Goal: Navigation & Orientation: Find specific page/section

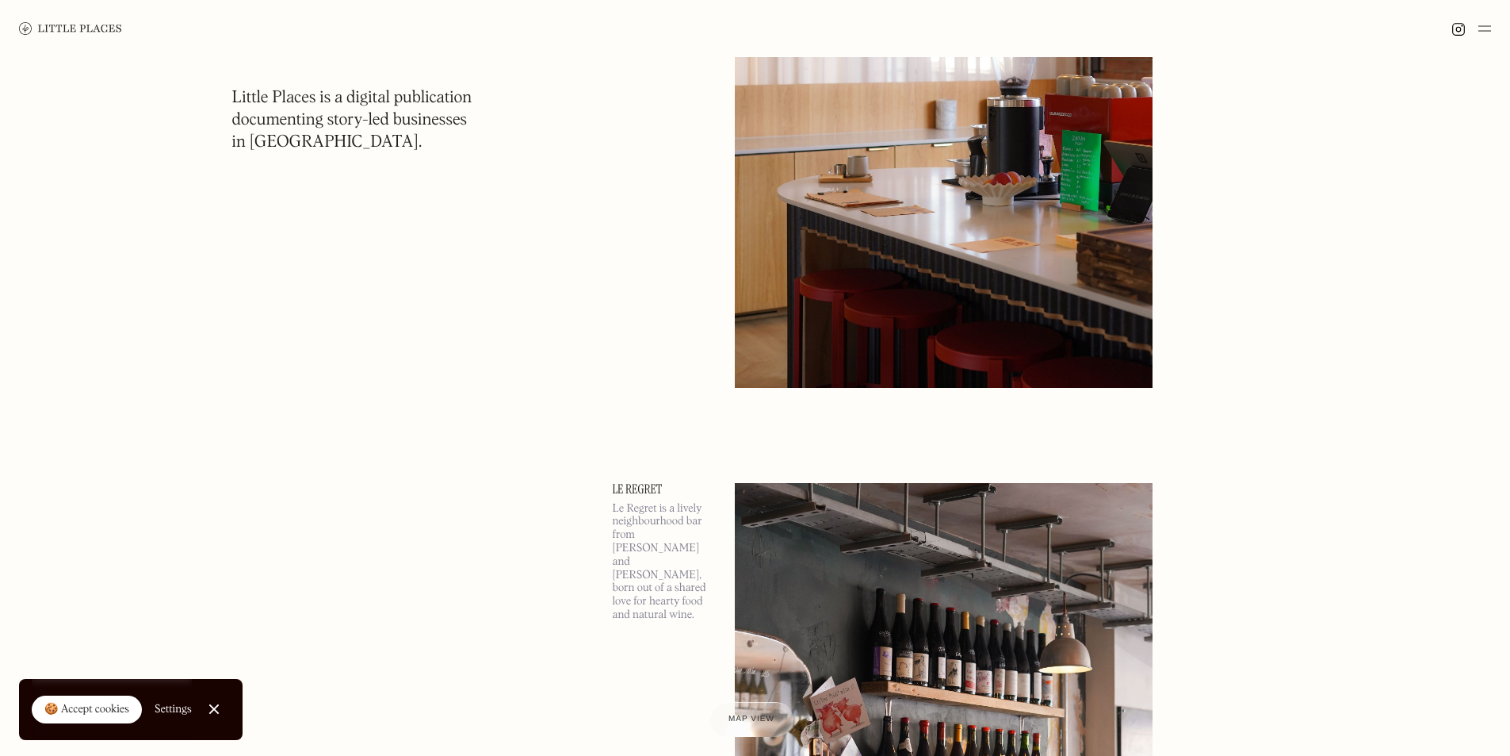
scroll to position [2696, 0]
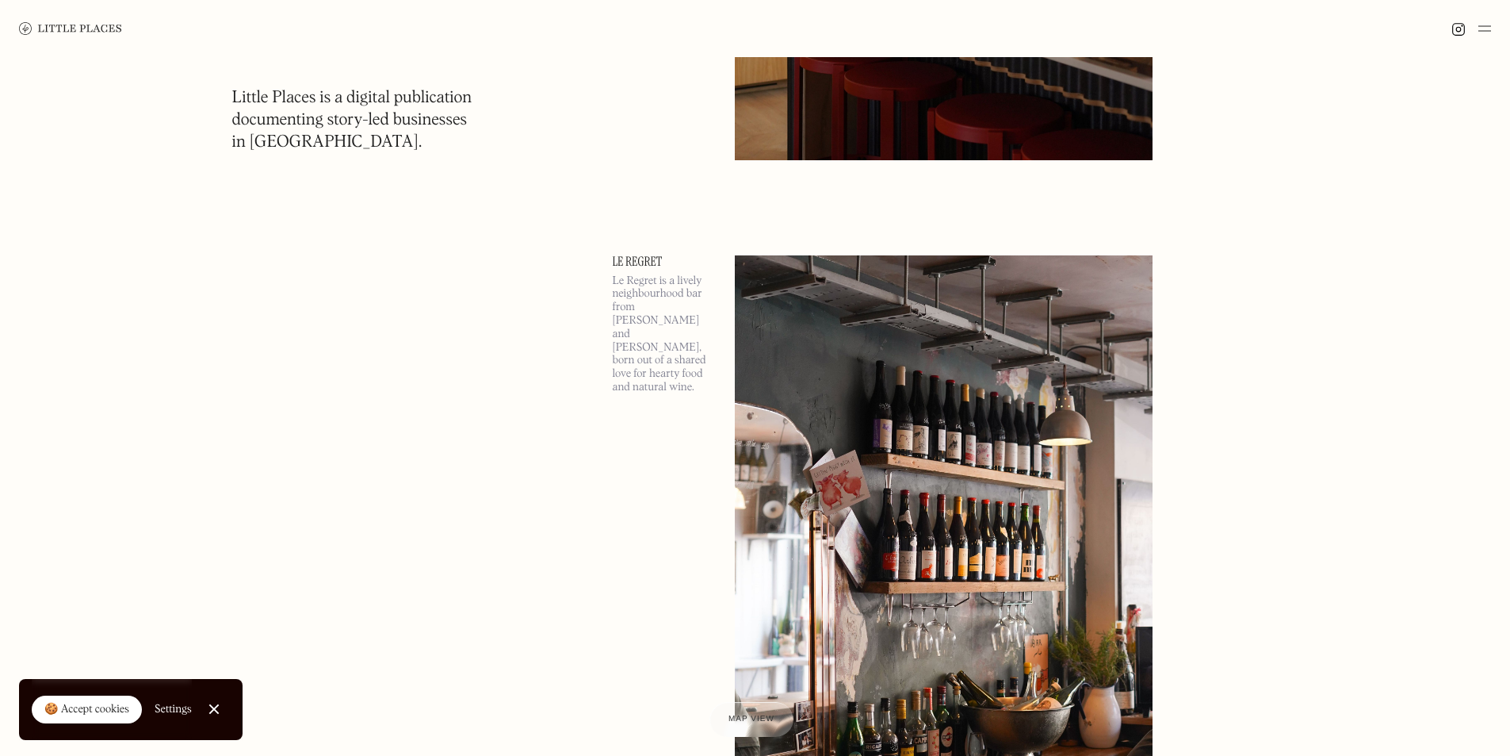
click at [105, 27] on img at bounding box center [70, 28] width 103 height 13
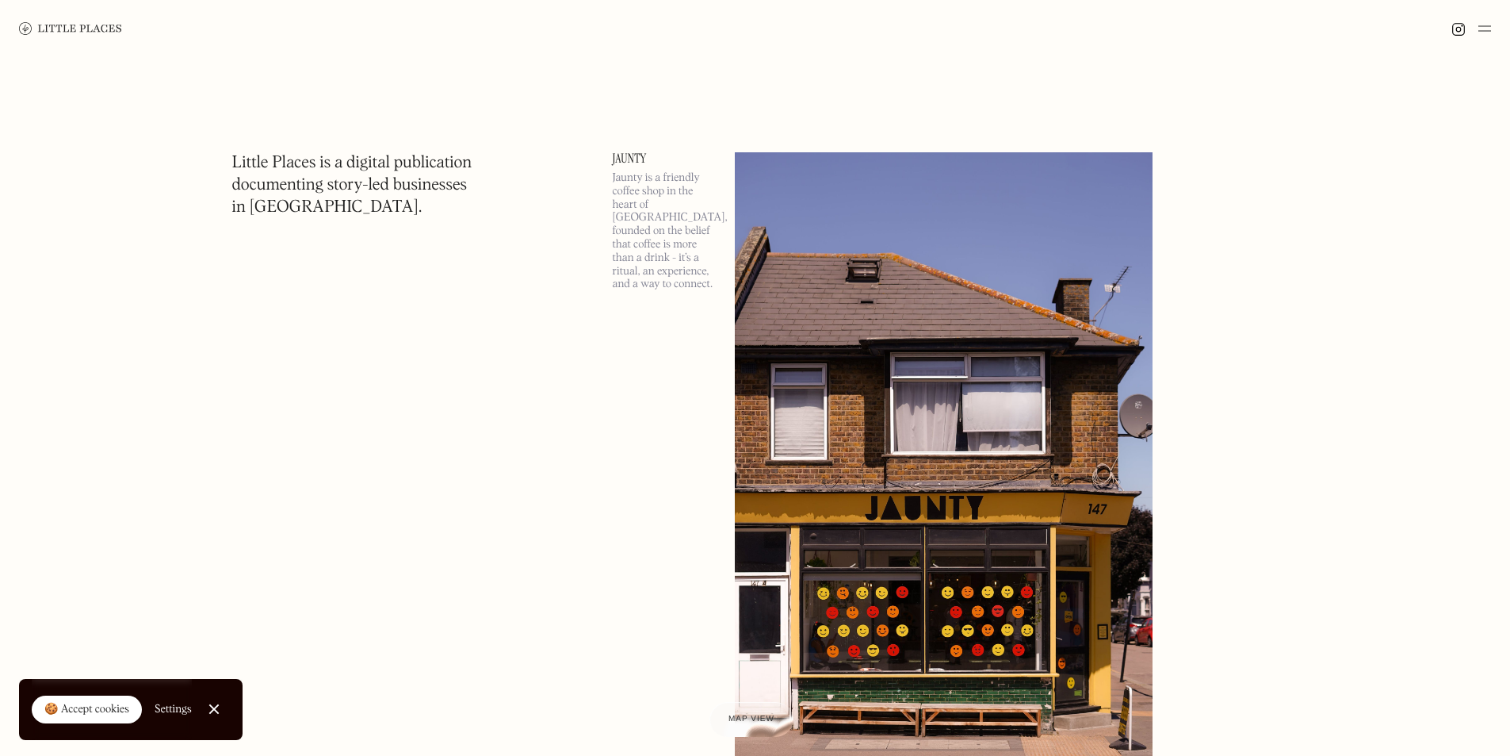
click at [1485, 28] on img at bounding box center [1485, 28] width 13 height 19
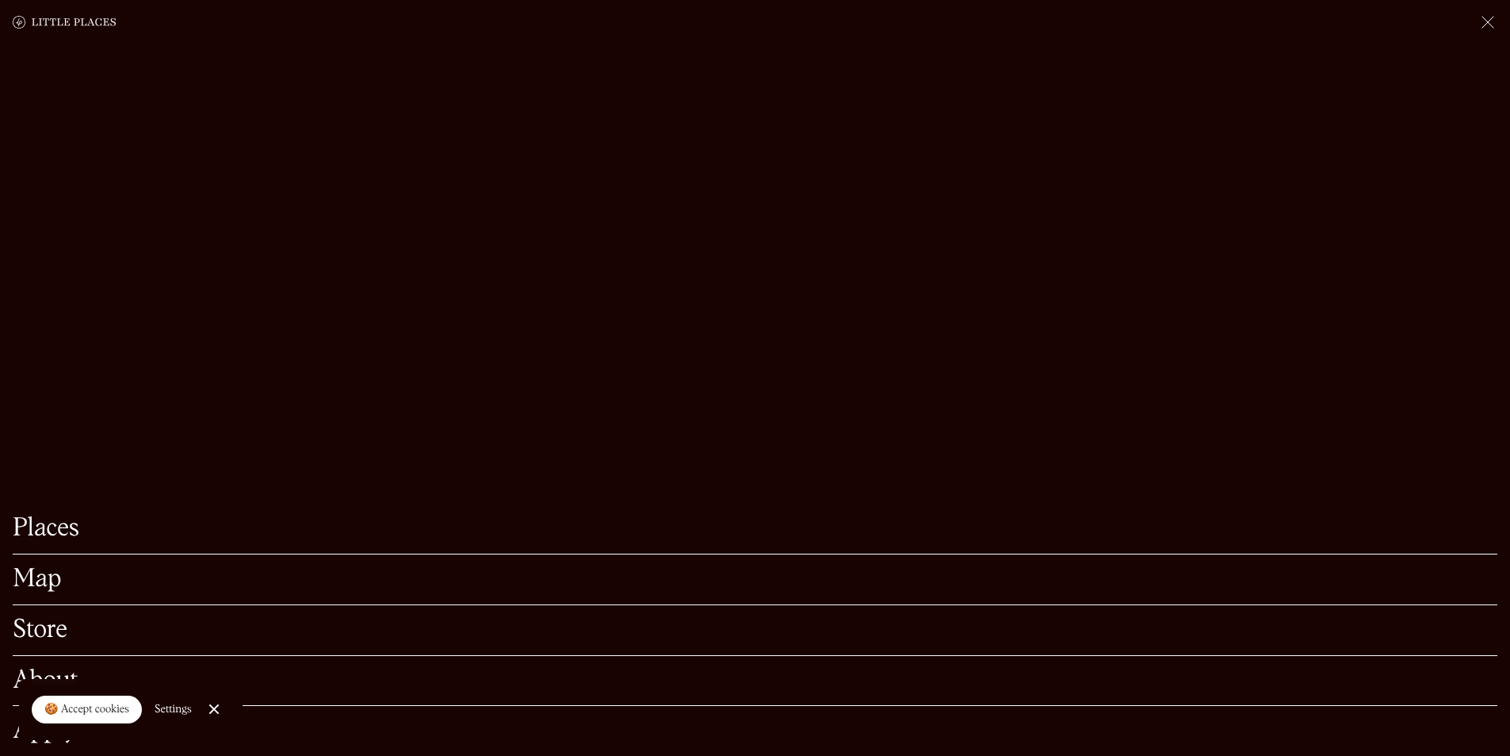
scroll to position [396, 0]
click at [214, 710] on div at bounding box center [214, 709] width 10 height 10
click at [82, 618] on link "Store" at bounding box center [755, 630] width 1485 height 25
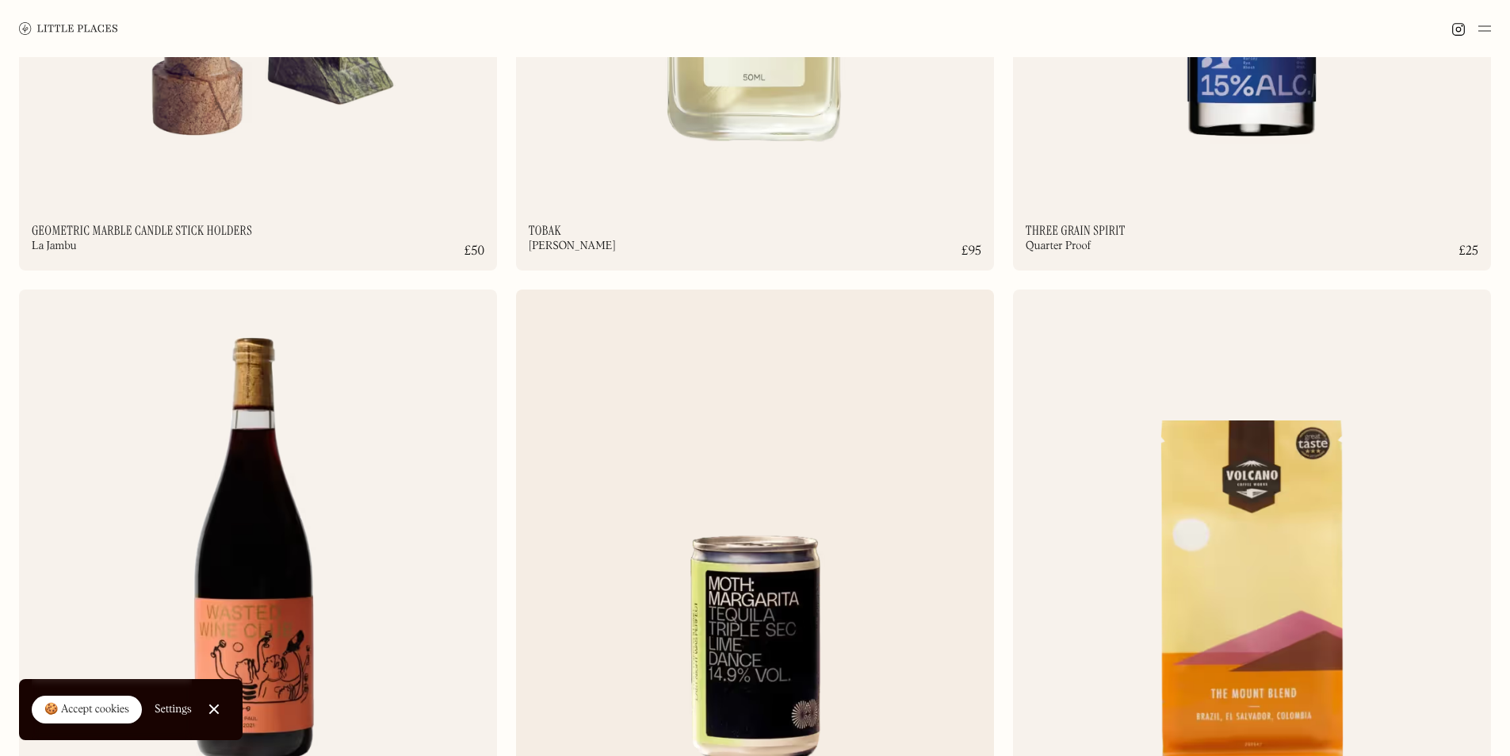
scroll to position [1903, 0]
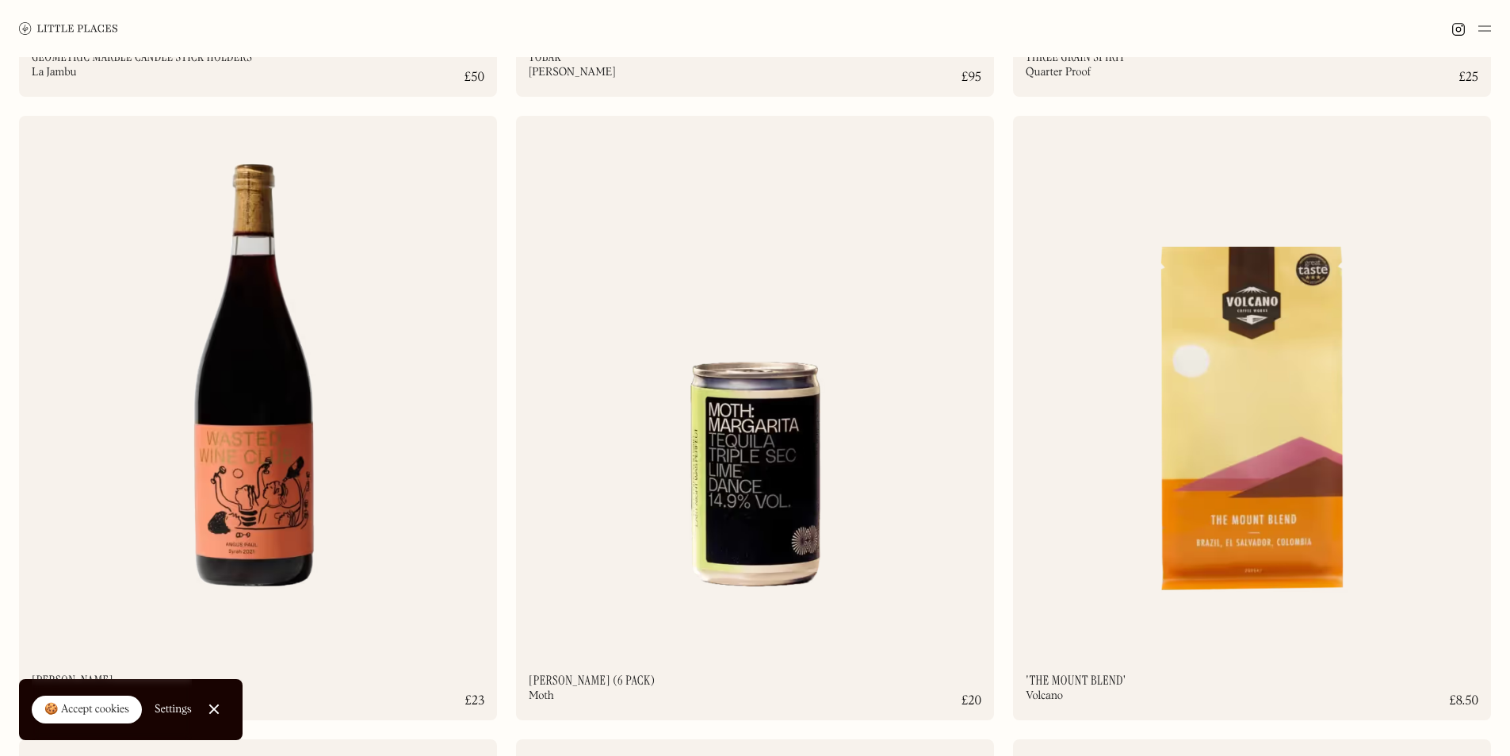
click at [1486, 24] on img at bounding box center [1485, 28] width 13 height 19
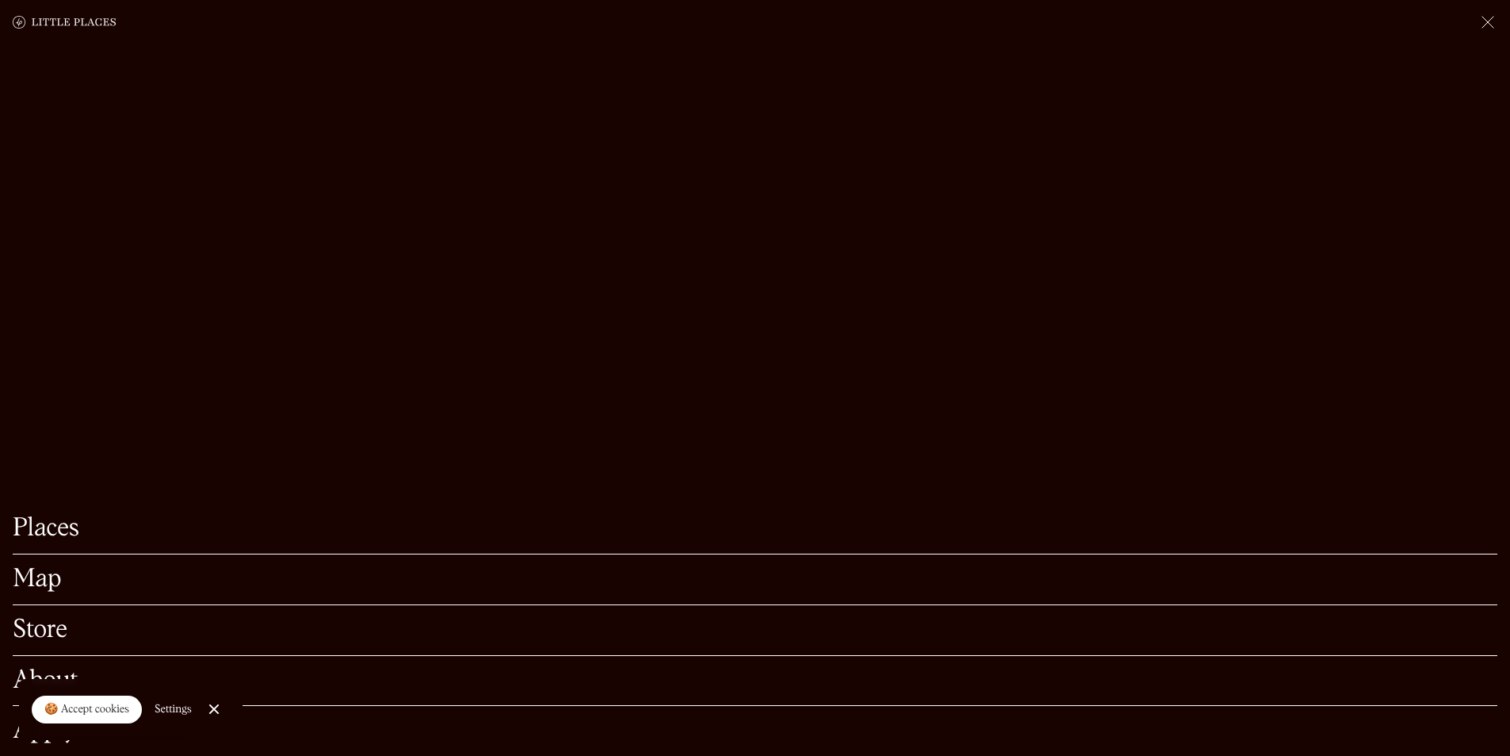
click at [39, 516] on link "Places" at bounding box center [755, 528] width 1485 height 25
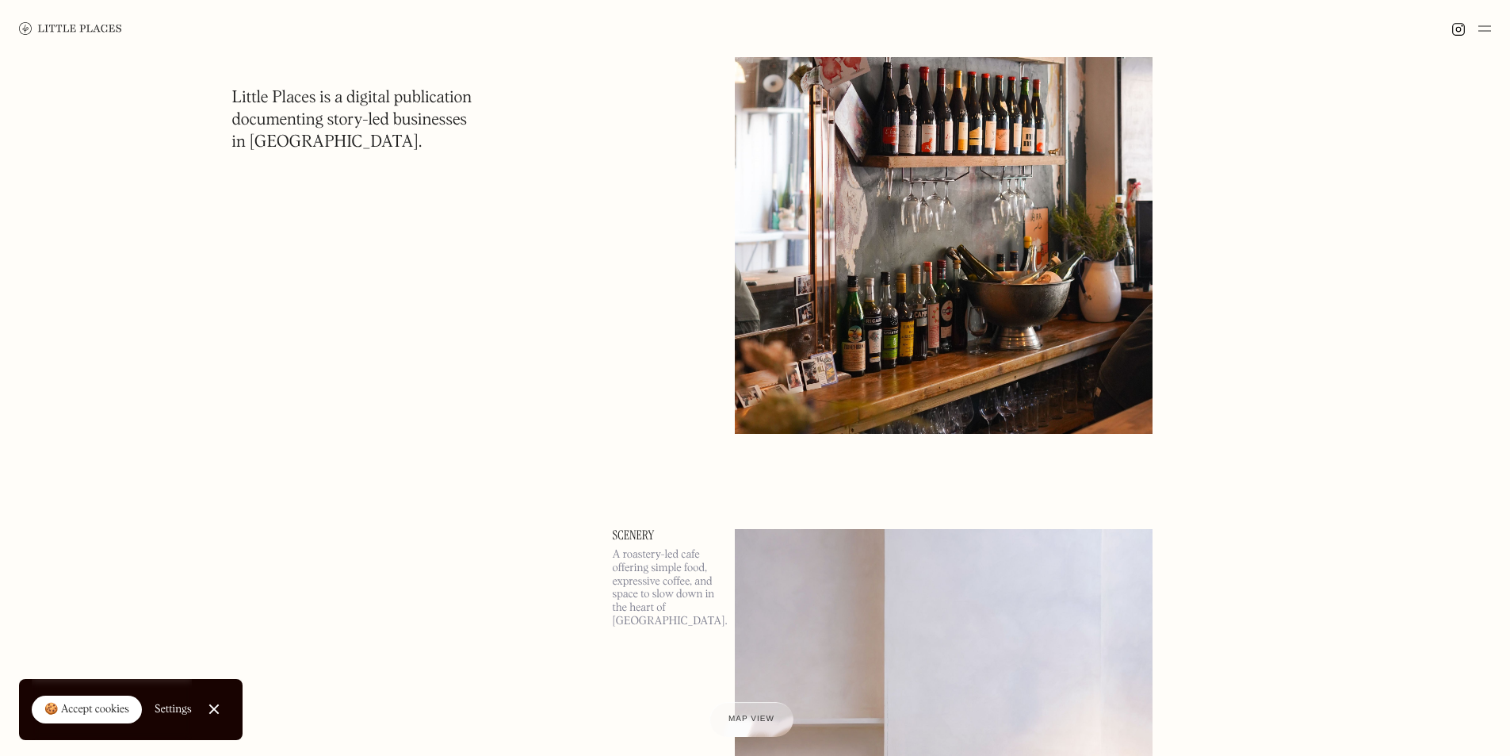
scroll to position [3330, 0]
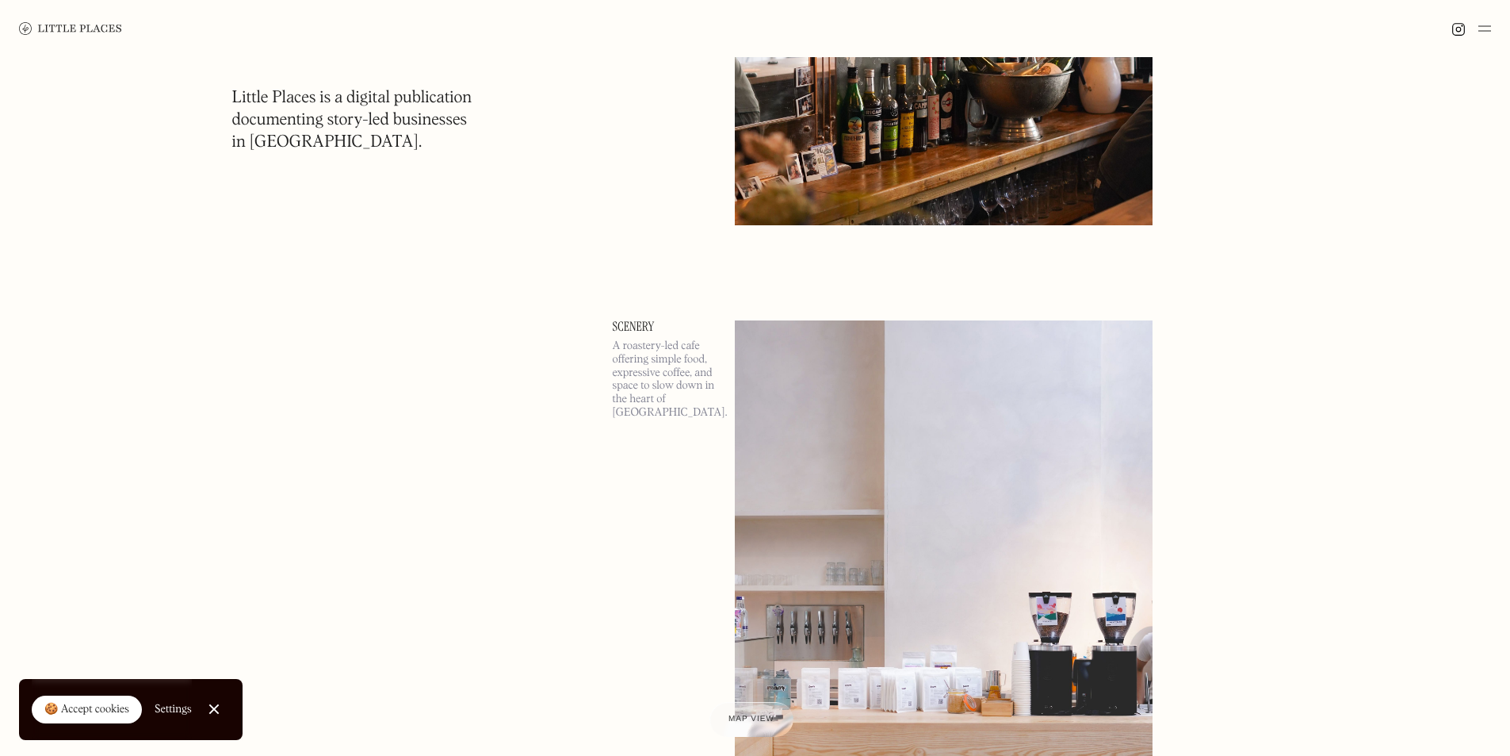
click at [1488, 30] on img at bounding box center [1485, 28] width 13 height 19
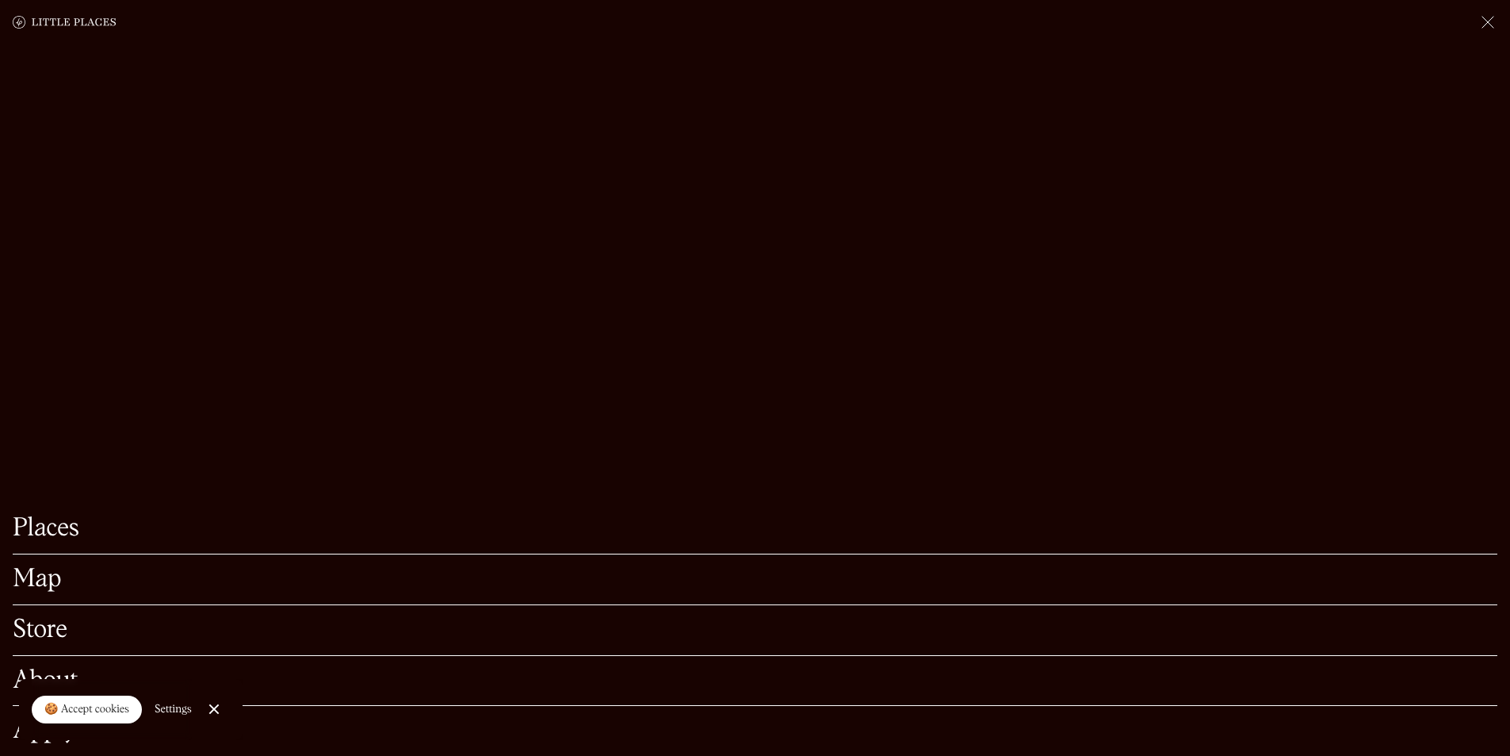
click at [44, 567] on link "Map" at bounding box center [755, 579] width 1485 height 25
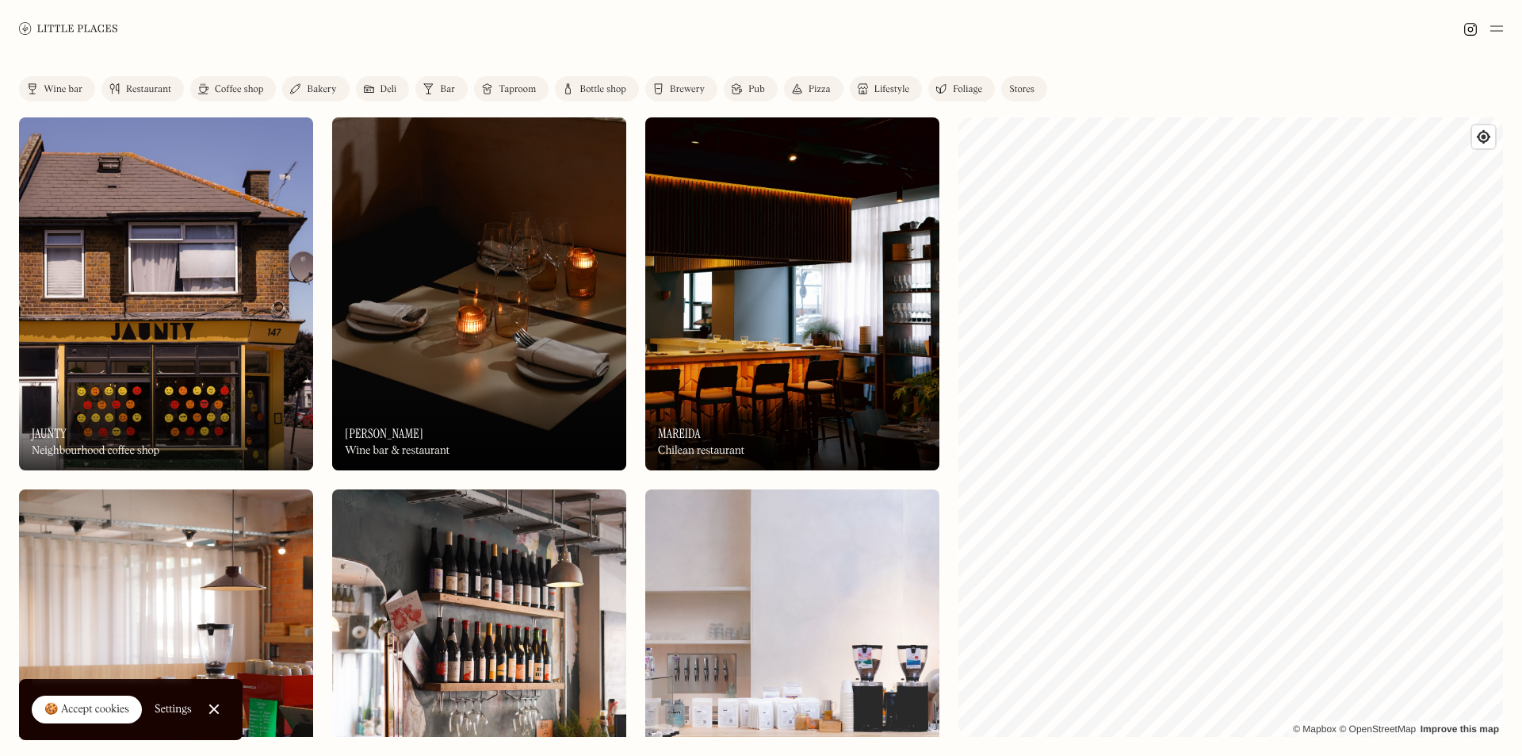
click at [150, 92] on div "Restaurant" at bounding box center [148, 90] width 45 height 10
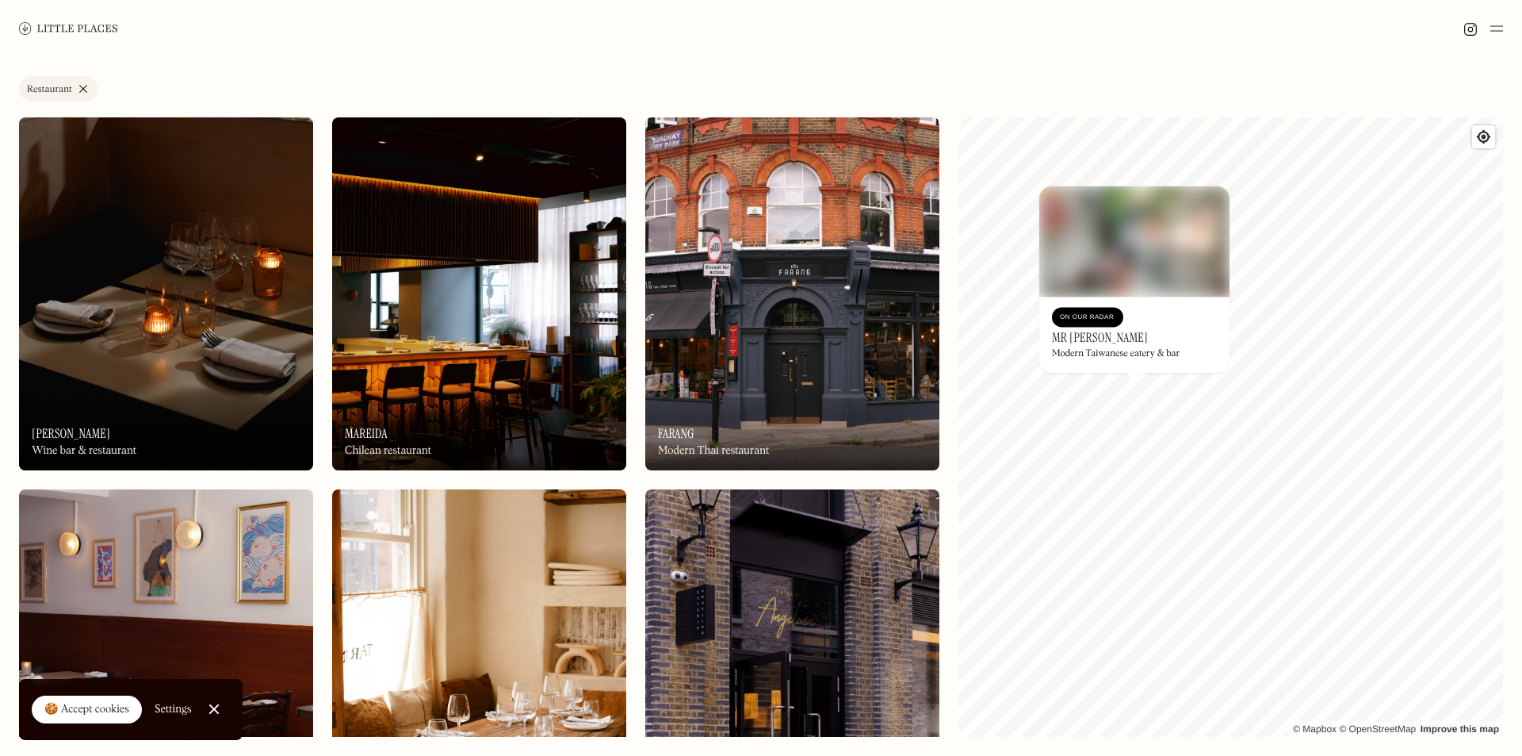
click at [1077, 308] on div "On Our Radar" at bounding box center [1087, 317] width 71 height 20
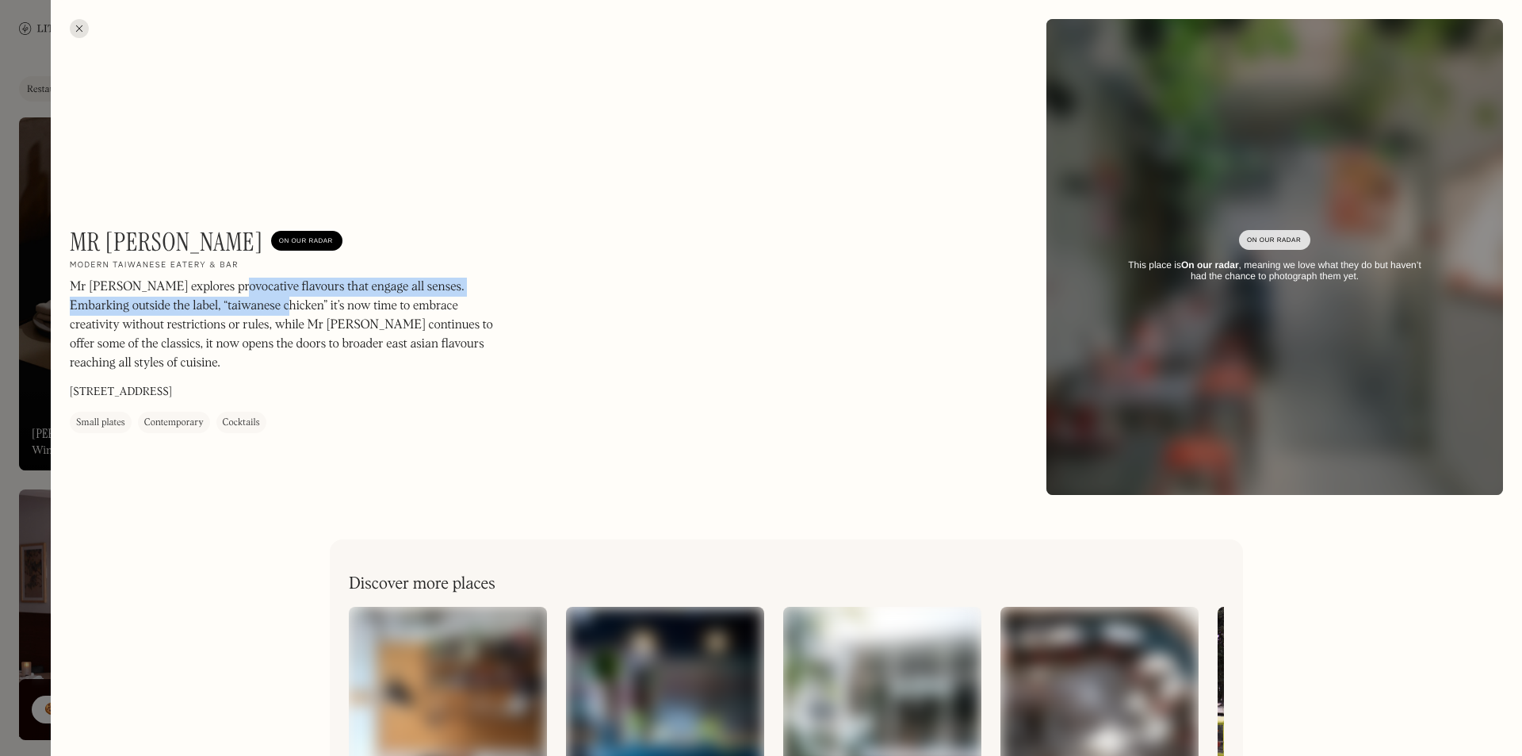
drag, startPoint x: 212, startPoint y: 284, endPoint x: 217, endPoint y: 312, distance: 28.9
click at [217, 312] on p "Mr [PERSON_NAME] explores provocative flavours that engage all senses. Embarkin…" at bounding box center [284, 325] width 428 height 95
click at [212, 309] on p "Mr [PERSON_NAME] explores provocative flavours that engage all senses. Embarkin…" at bounding box center [284, 325] width 428 height 95
click at [85, 31] on div at bounding box center [79, 28] width 19 height 19
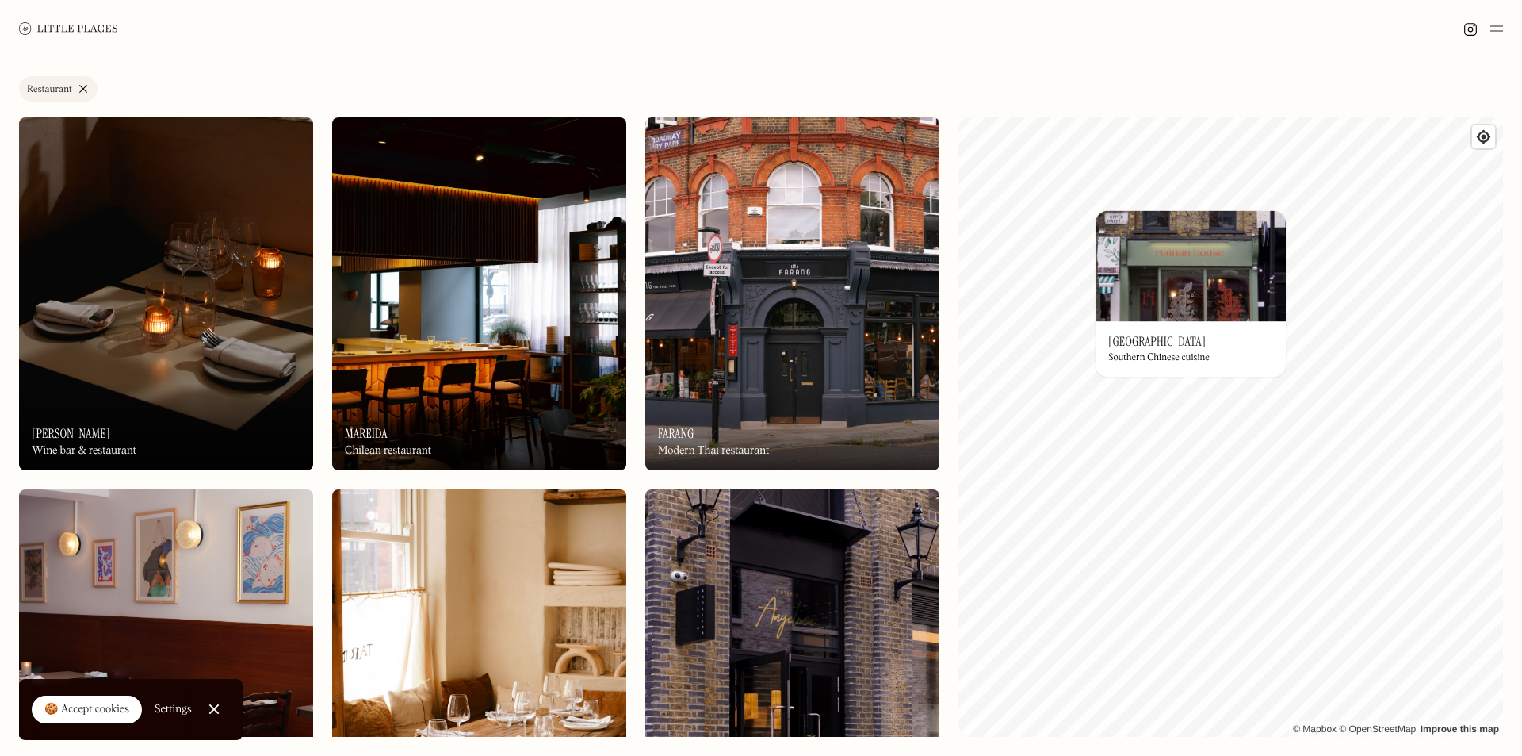
click at [85, 82] on link "Restaurant" at bounding box center [58, 88] width 78 height 25
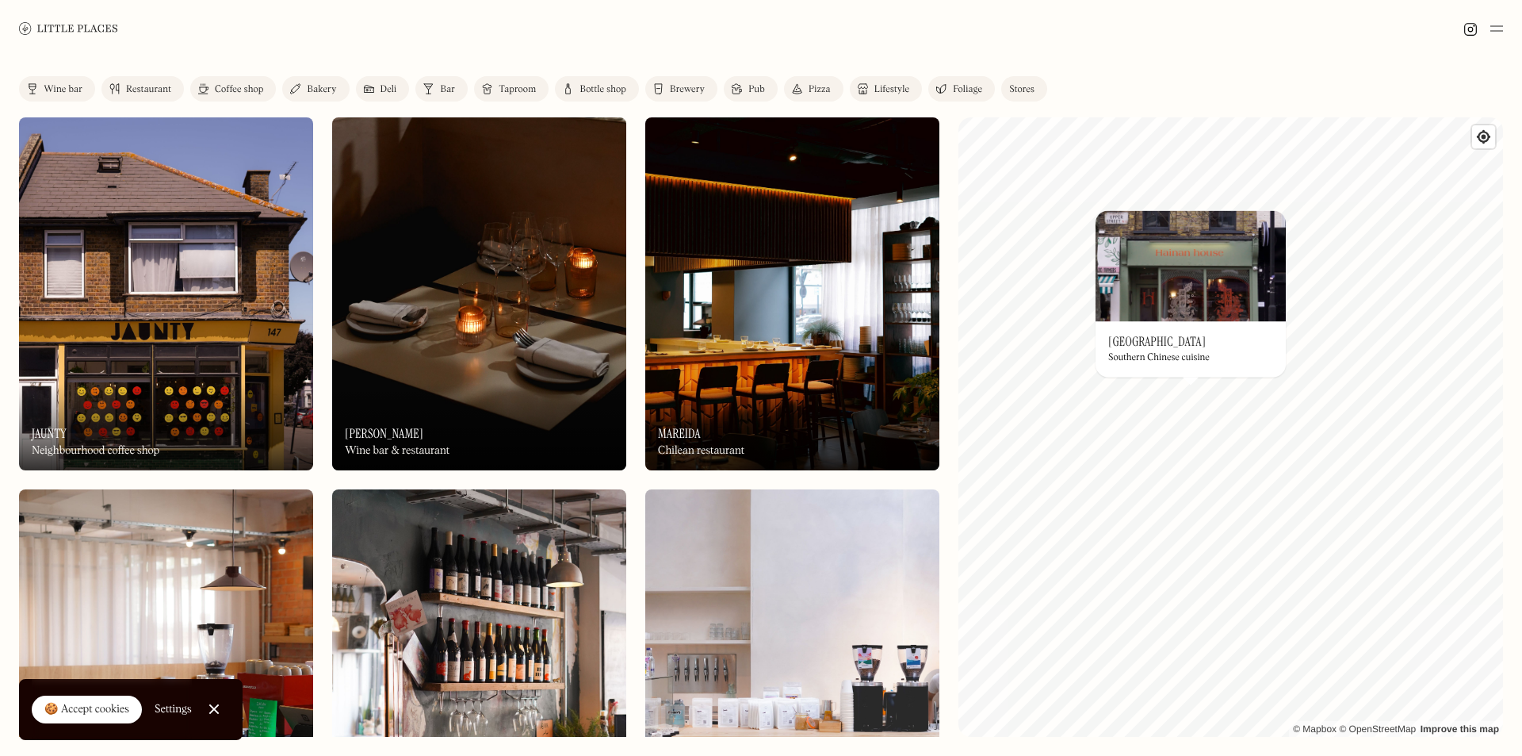
click at [238, 82] on link "Coffee shop" at bounding box center [233, 88] width 86 height 25
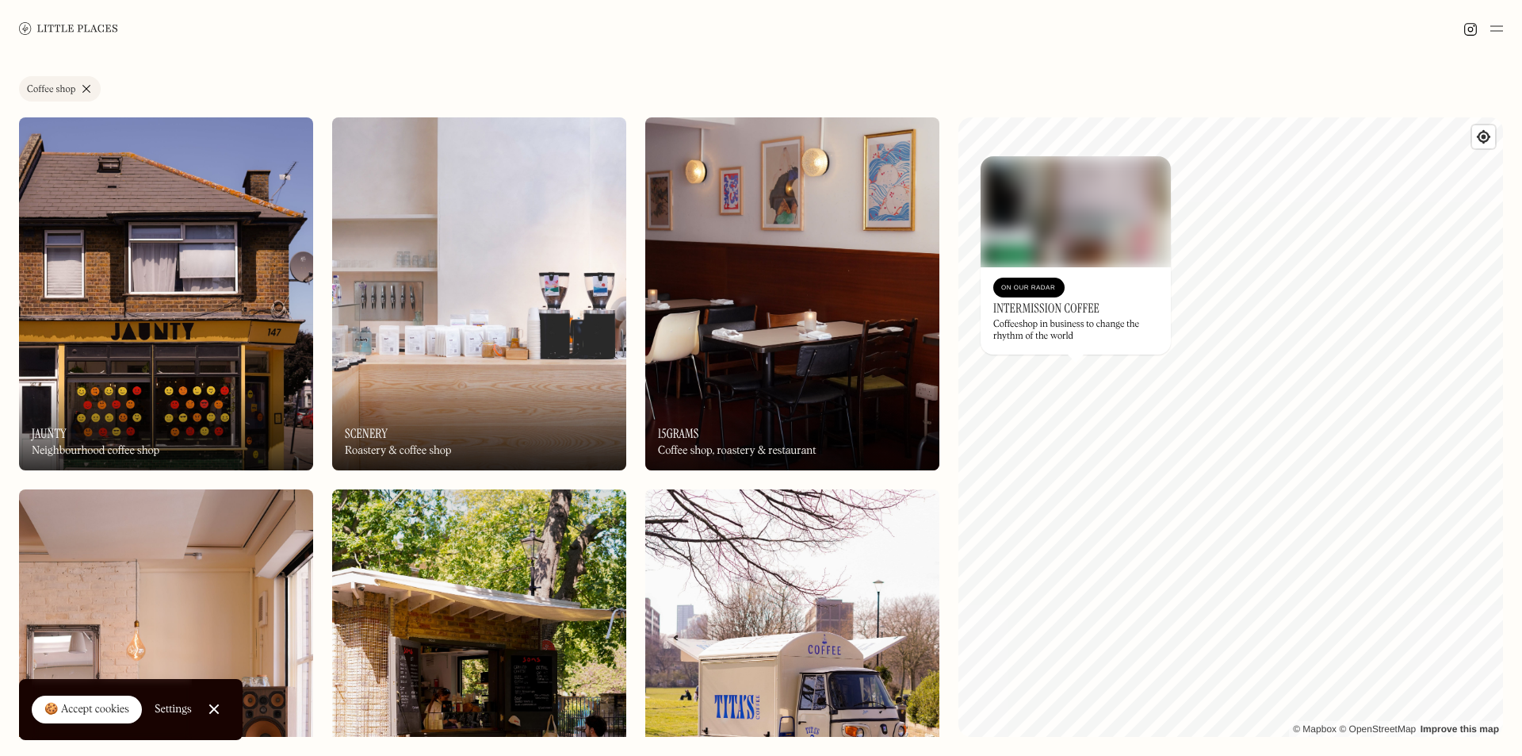
click at [91, 90] on link "Coffee shop" at bounding box center [60, 88] width 82 height 25
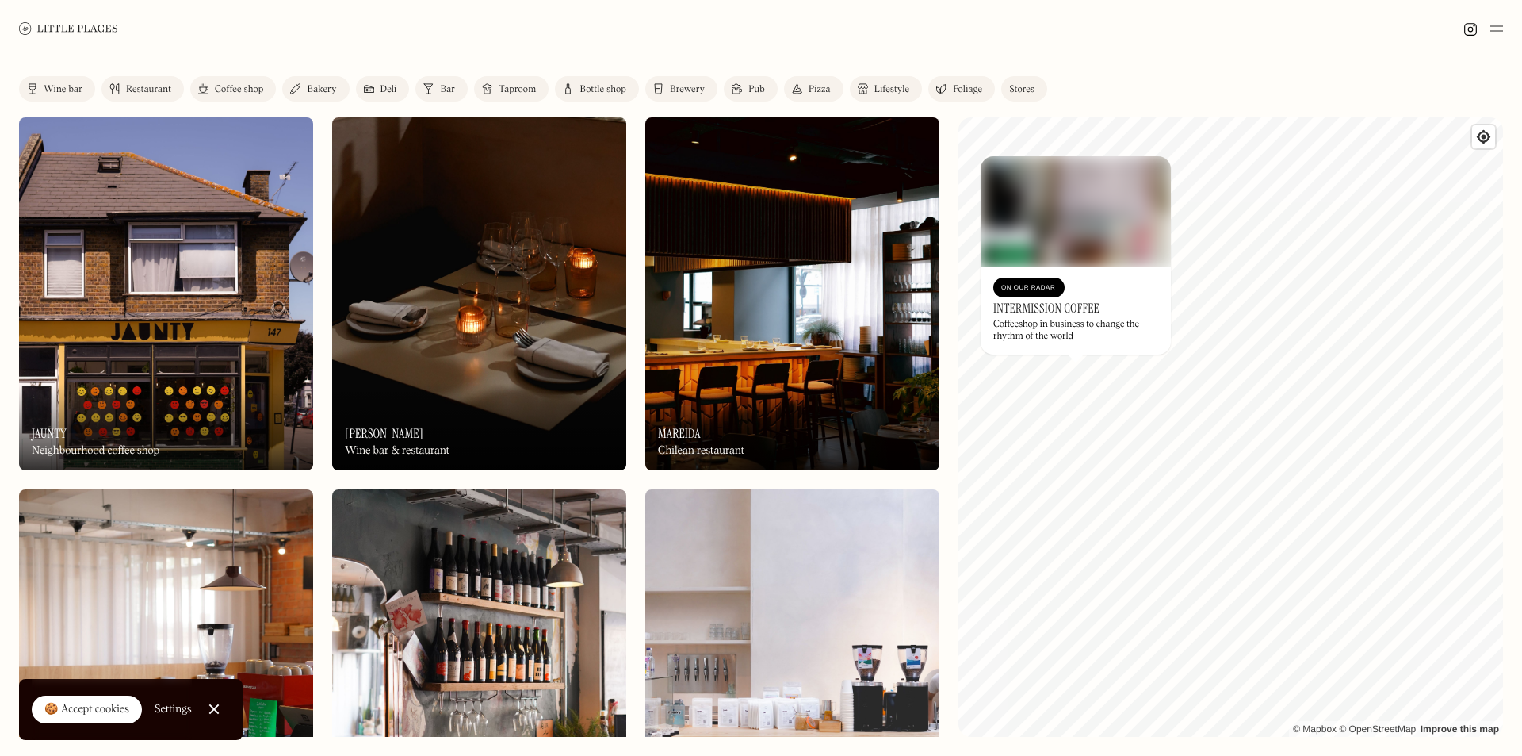
drag, startPoint x: 325, startPoint y: 91, endPoint x: 339, endPoint y: 89, distance: 13.7
click at [327, 91] on div "Bakery" at bounding box center [321, 90] width 29 height 10
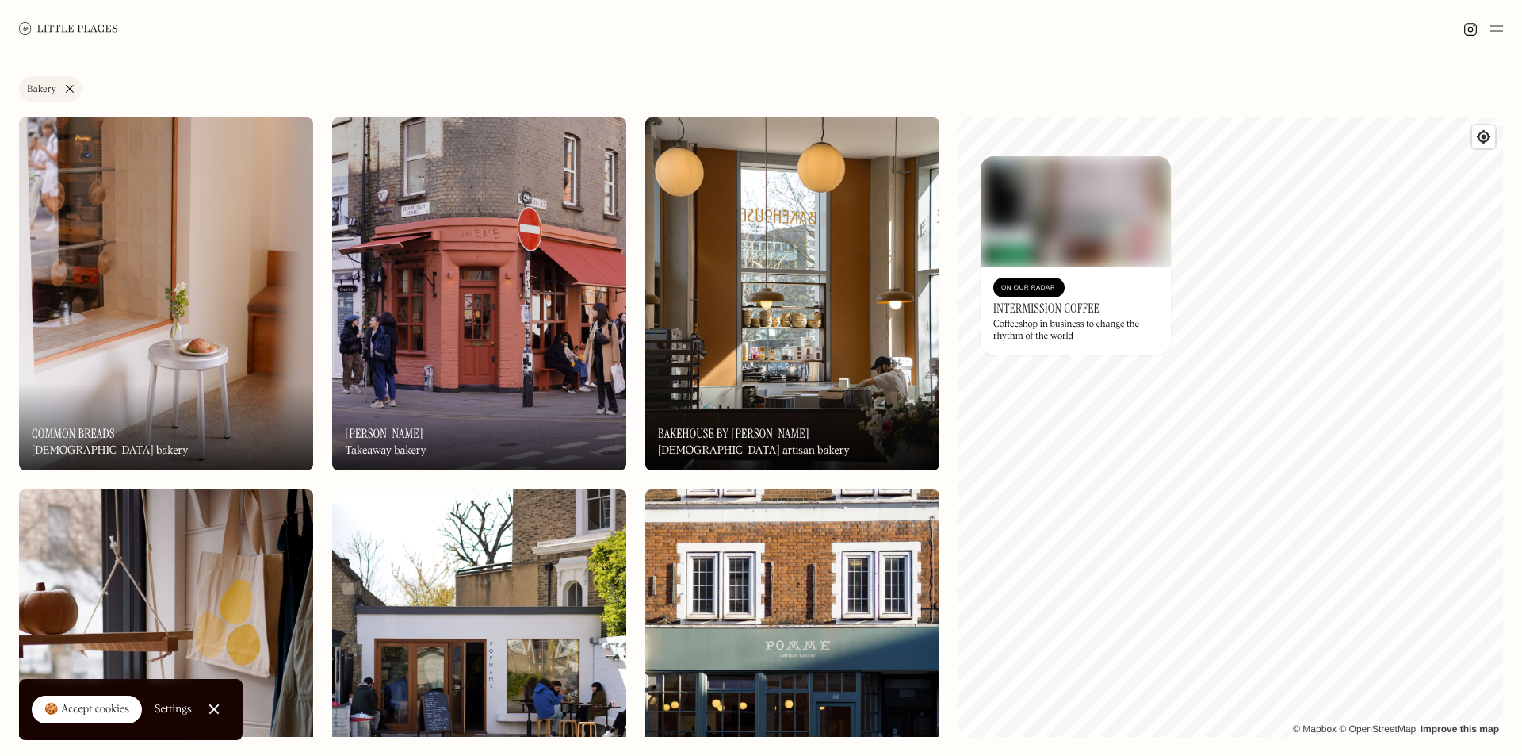
click at [64, 92] on link "Bakery" at bounding box center [50, 88] width 63 height 25
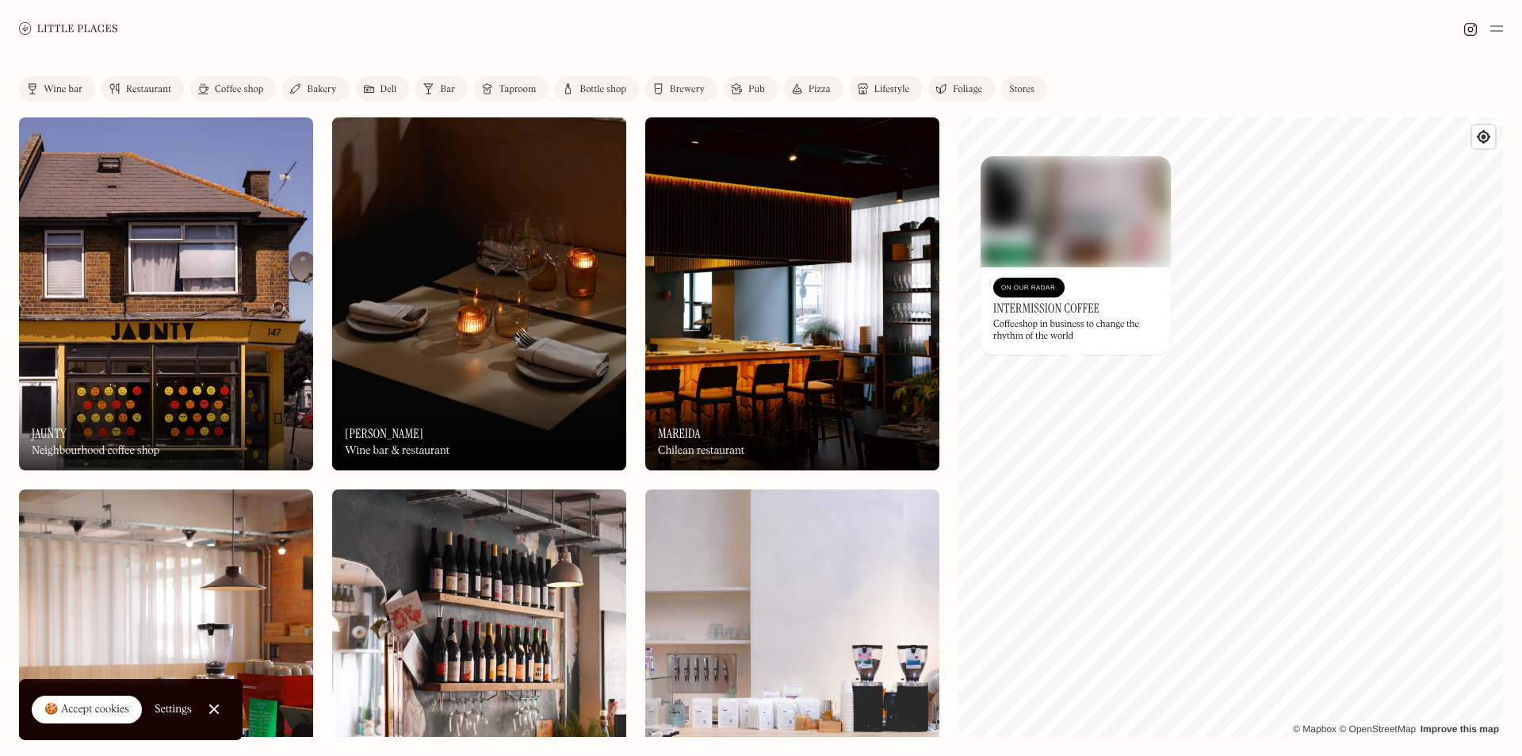
click at [438, 90] on link "Bar" at bounding box center [441, 88] width 52 height 25
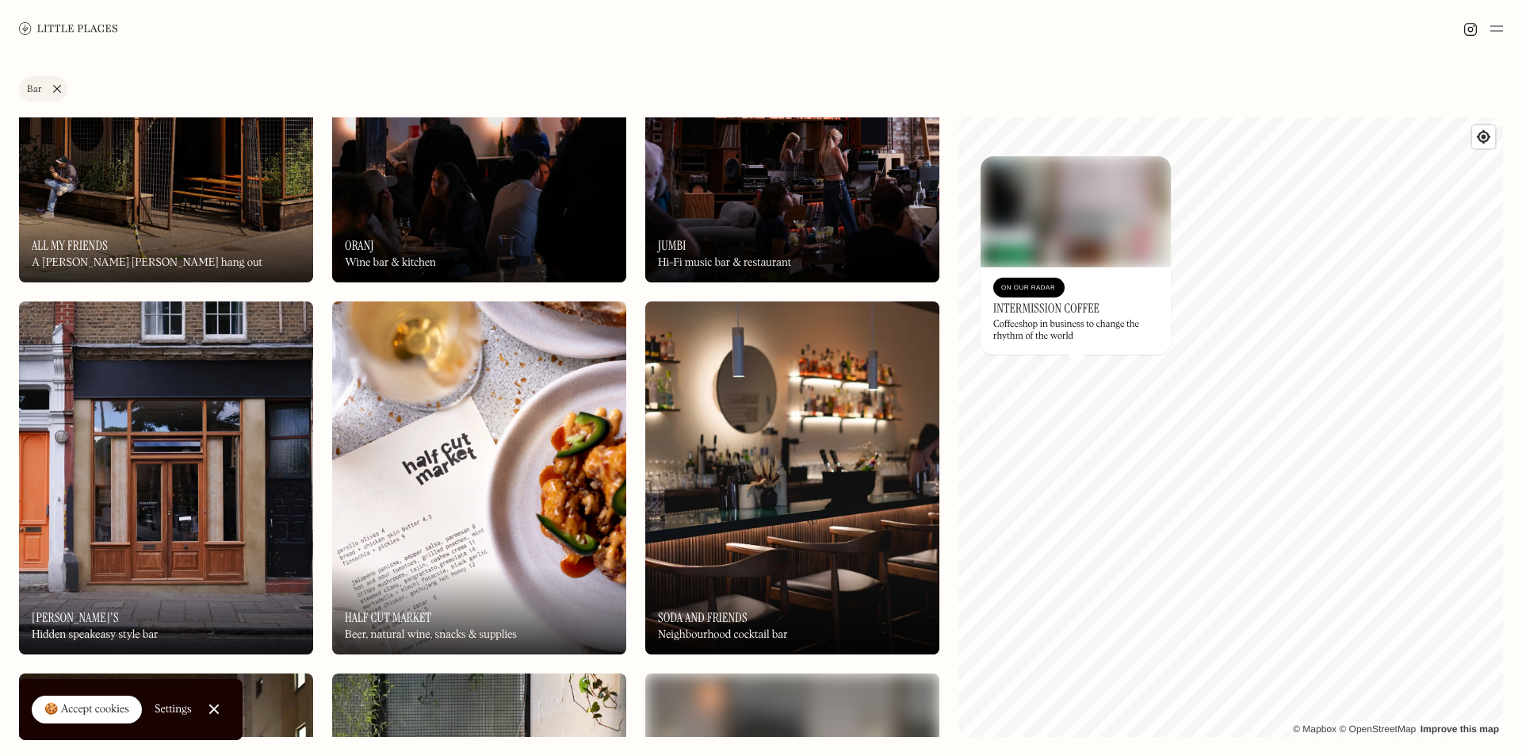
scroll to position [3410, 0]
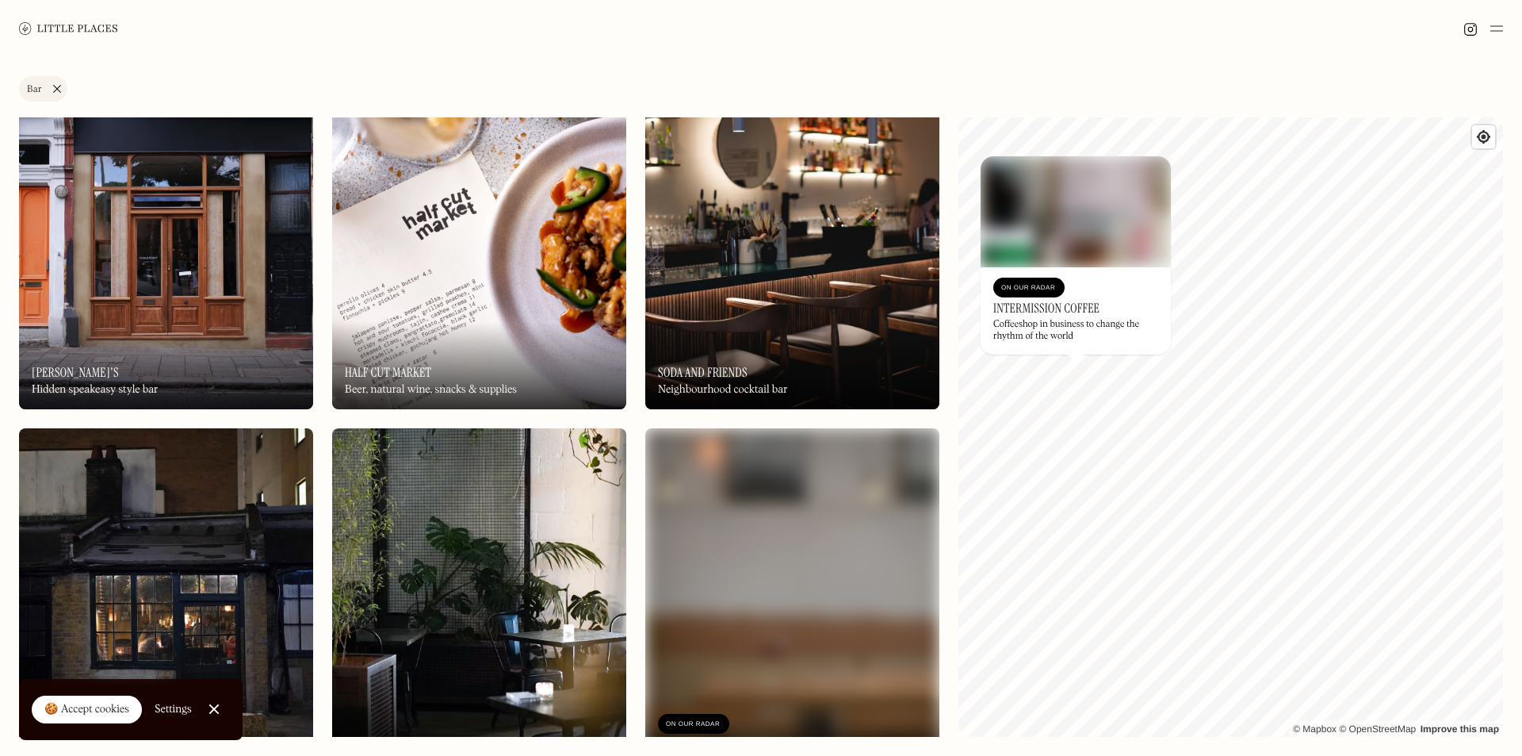
click at [55, 88] on link "Bar" at bounding box center [43, 88] width 48 height 25
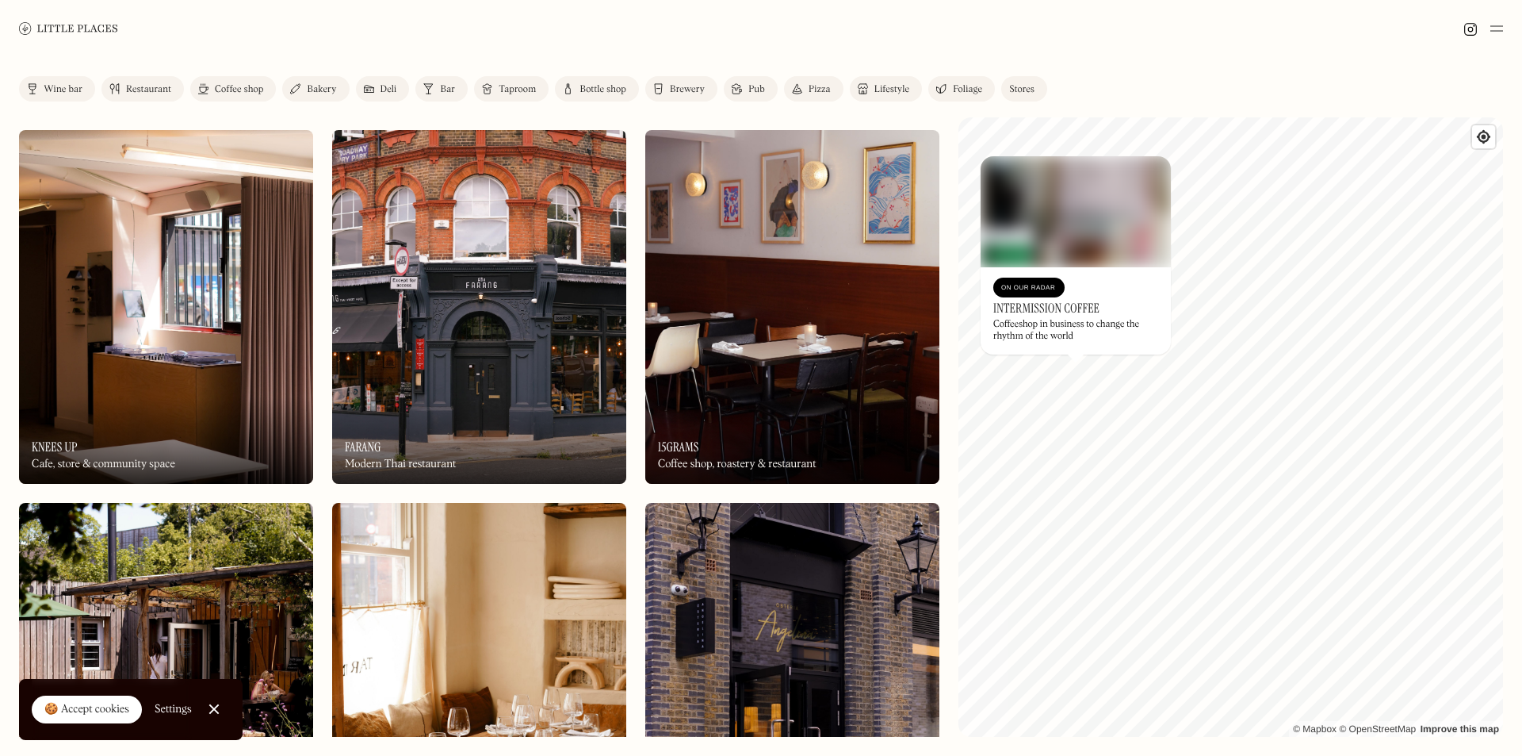
scroll to position [555, 0]
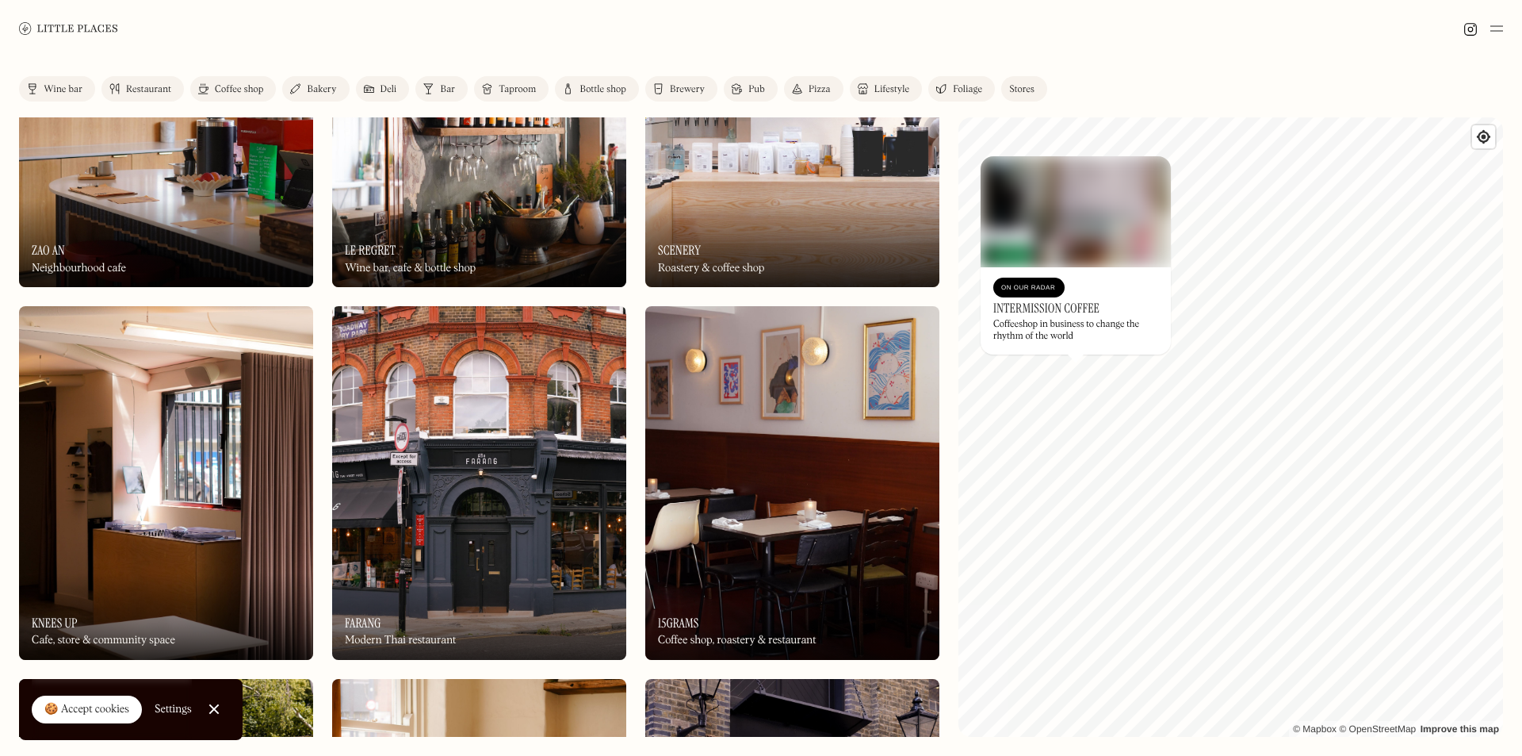
click at [890, 86] on div "Lifestyle" at bounding box center [892, 90] width 35 height 10
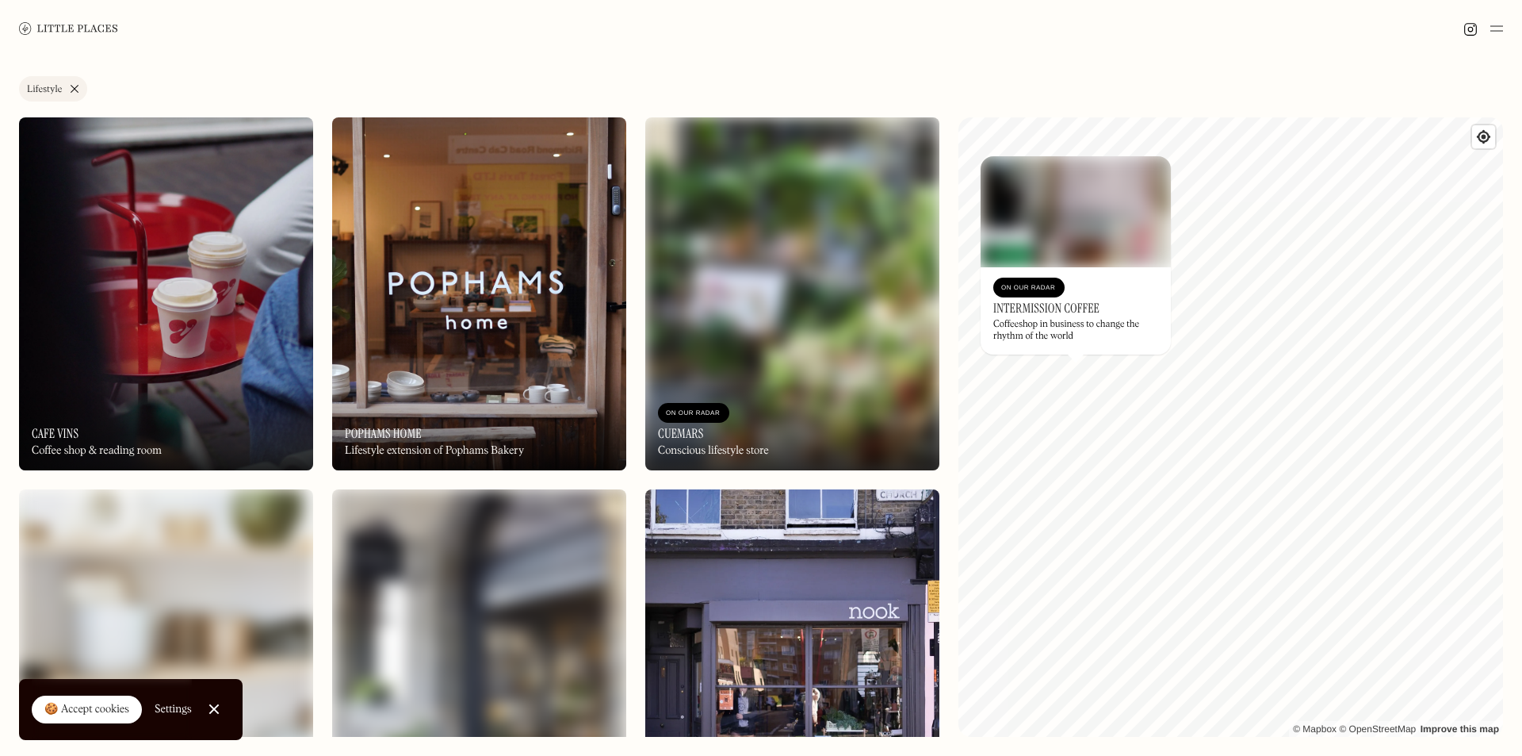
drag, startPoint x: 72, startPoint y: 89, endPoint x: 86, endPoint y: 87, distance: 14.4
click at [72, 90] on link "Lifestyle" at bounding box center [53, 88] width 68 height 25
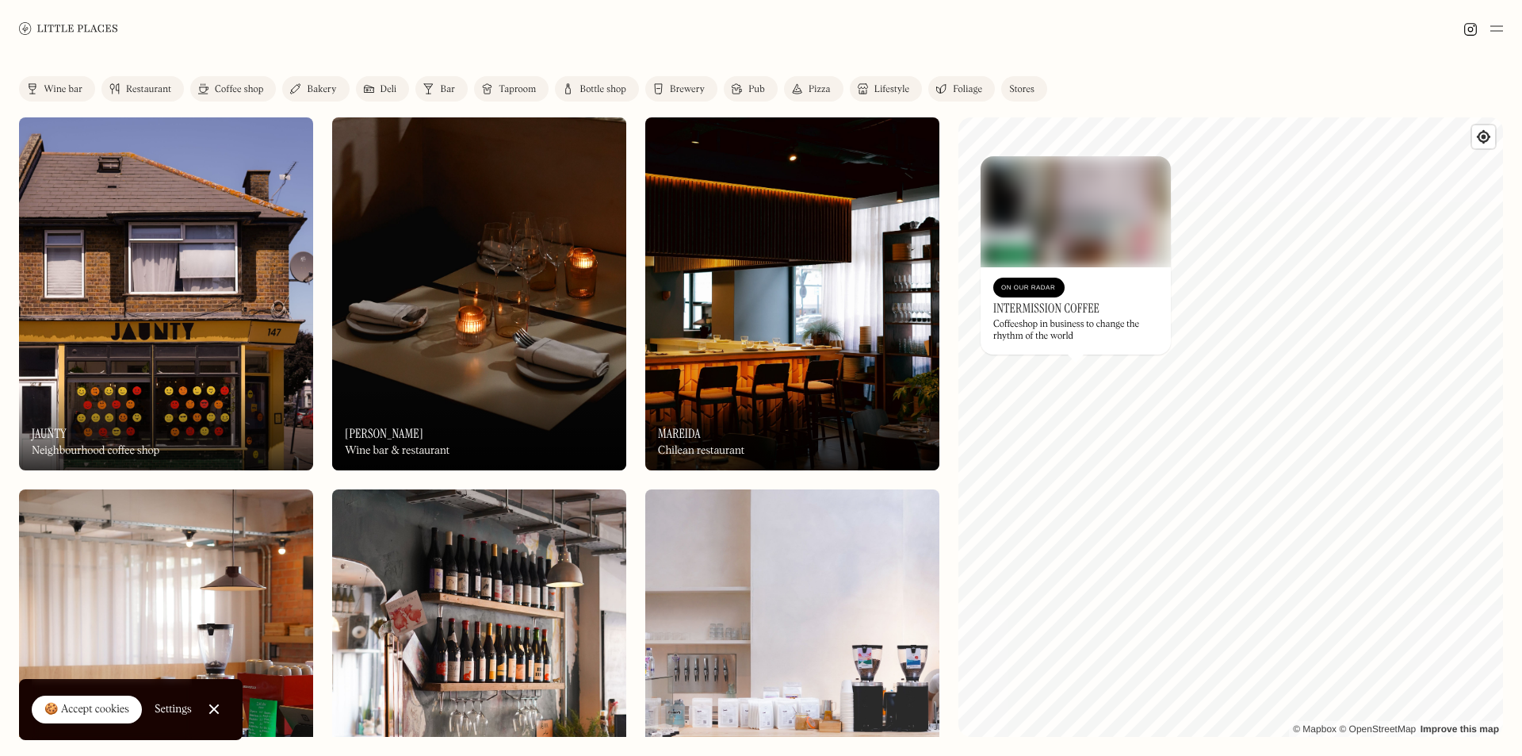
click at [1036, 90] on link "Stores" at bounding box center [1024, 88] width 46 height 25
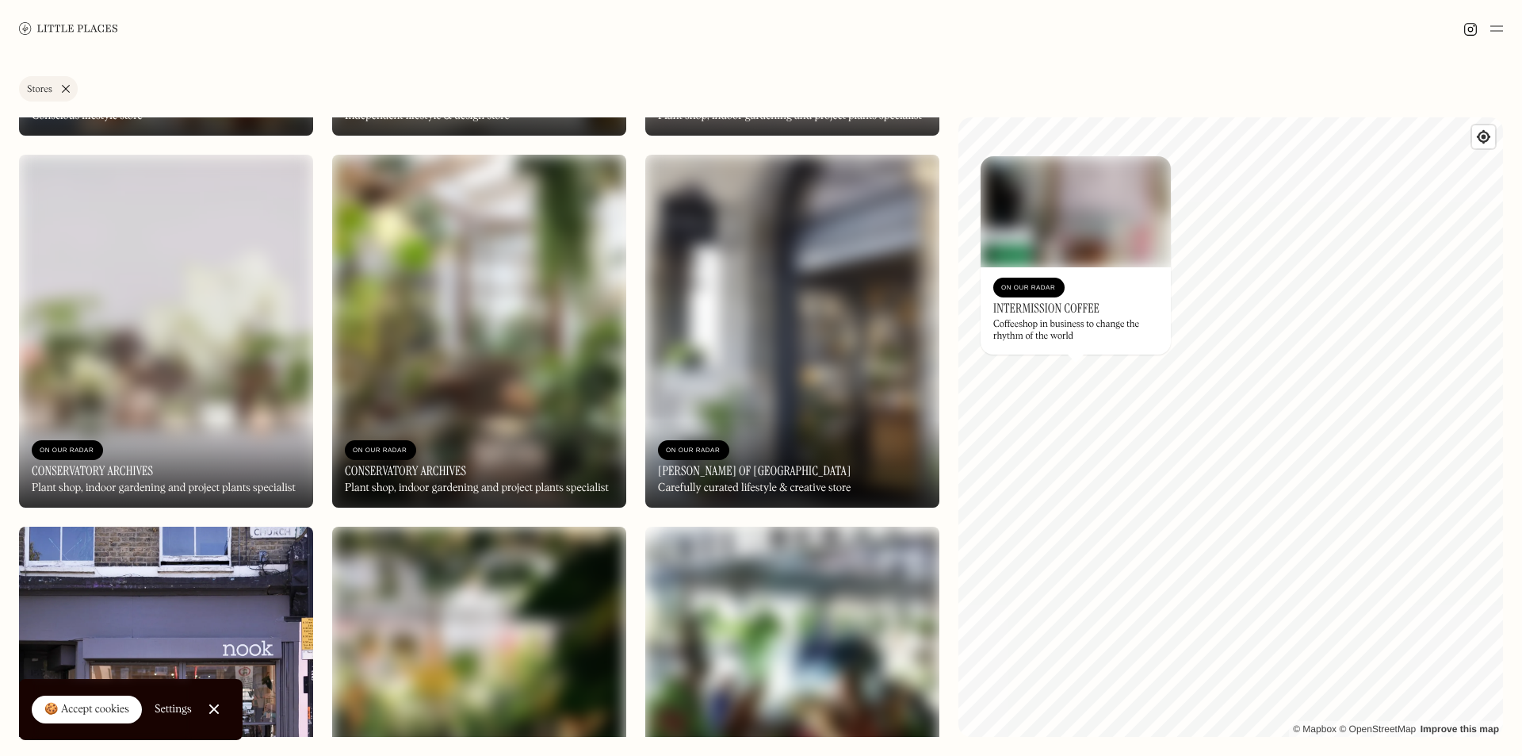
scroll to position [1744, 0]
